Goal: Complete application form

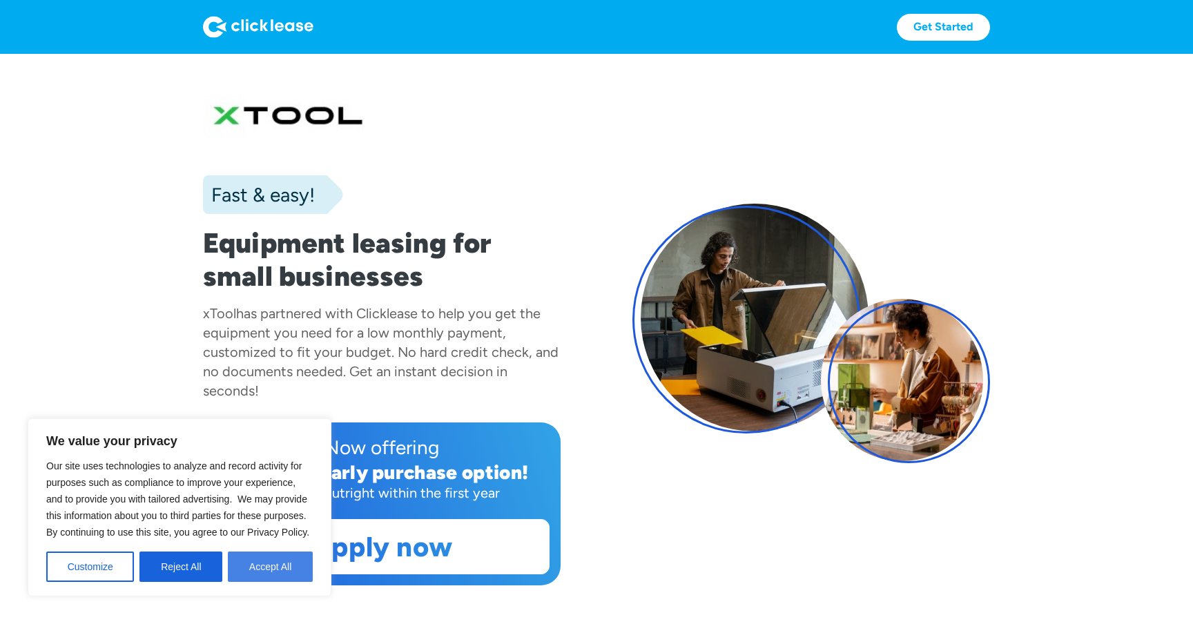
click at [282, 573] on button "Accept All" at bounding box center [270, 566] width 85 height 30
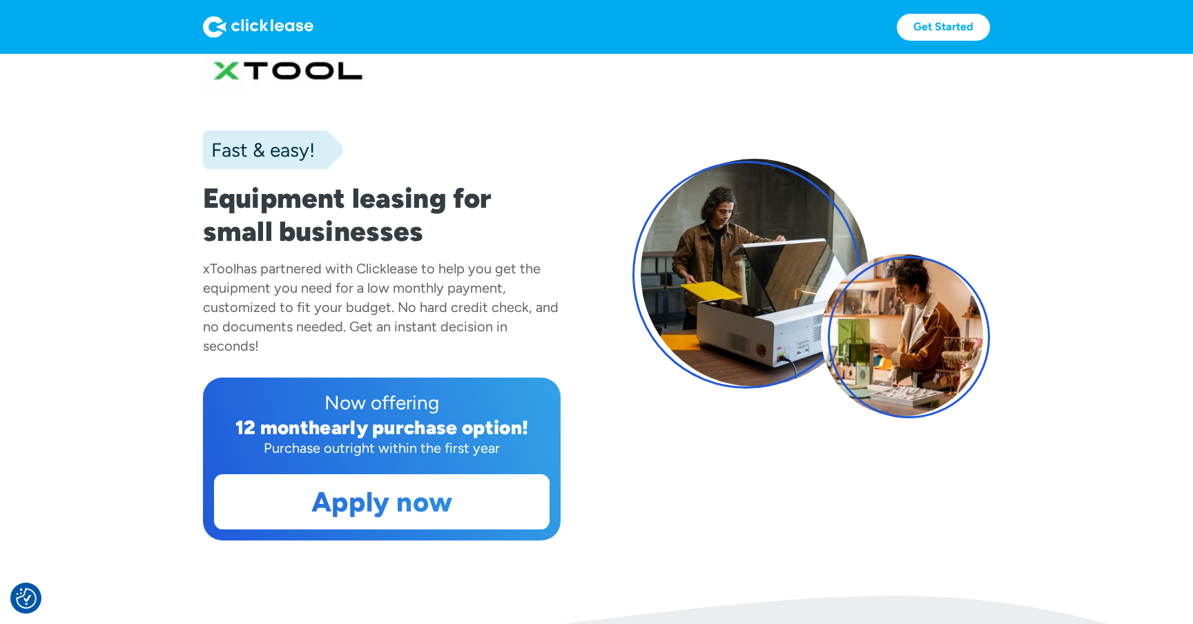
scroll to position [50, 0]
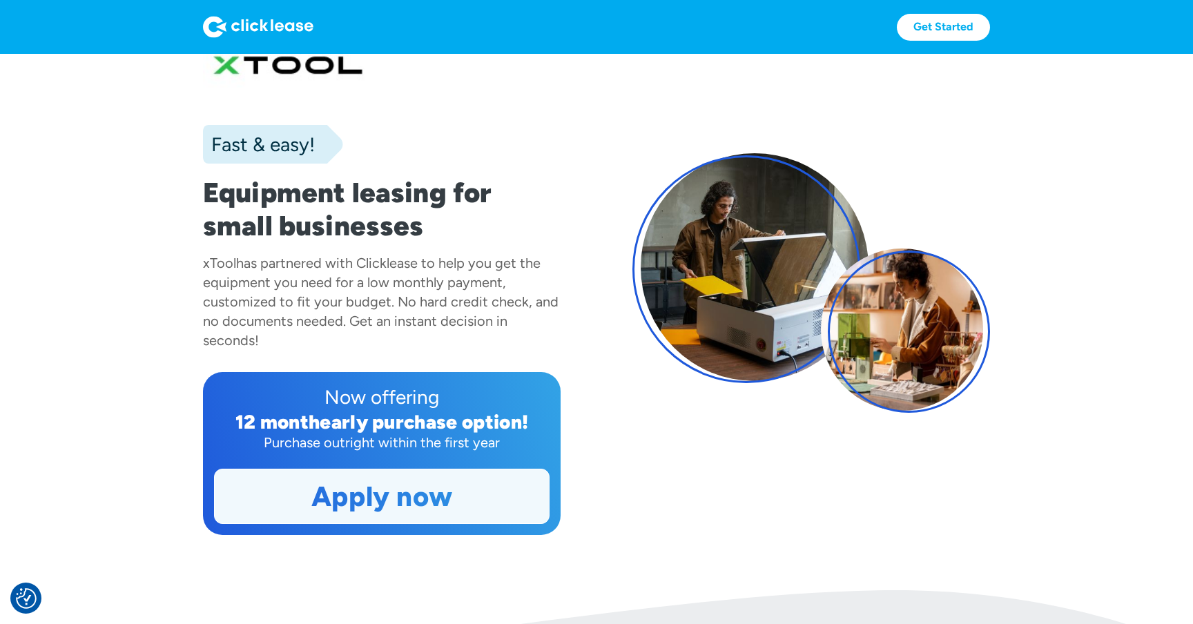
click at [391, 514] on link "Apply now" at bounding box center [382, 496] width 334 height 54
